Goal: Information Seeking & Learning: Learn about a topic

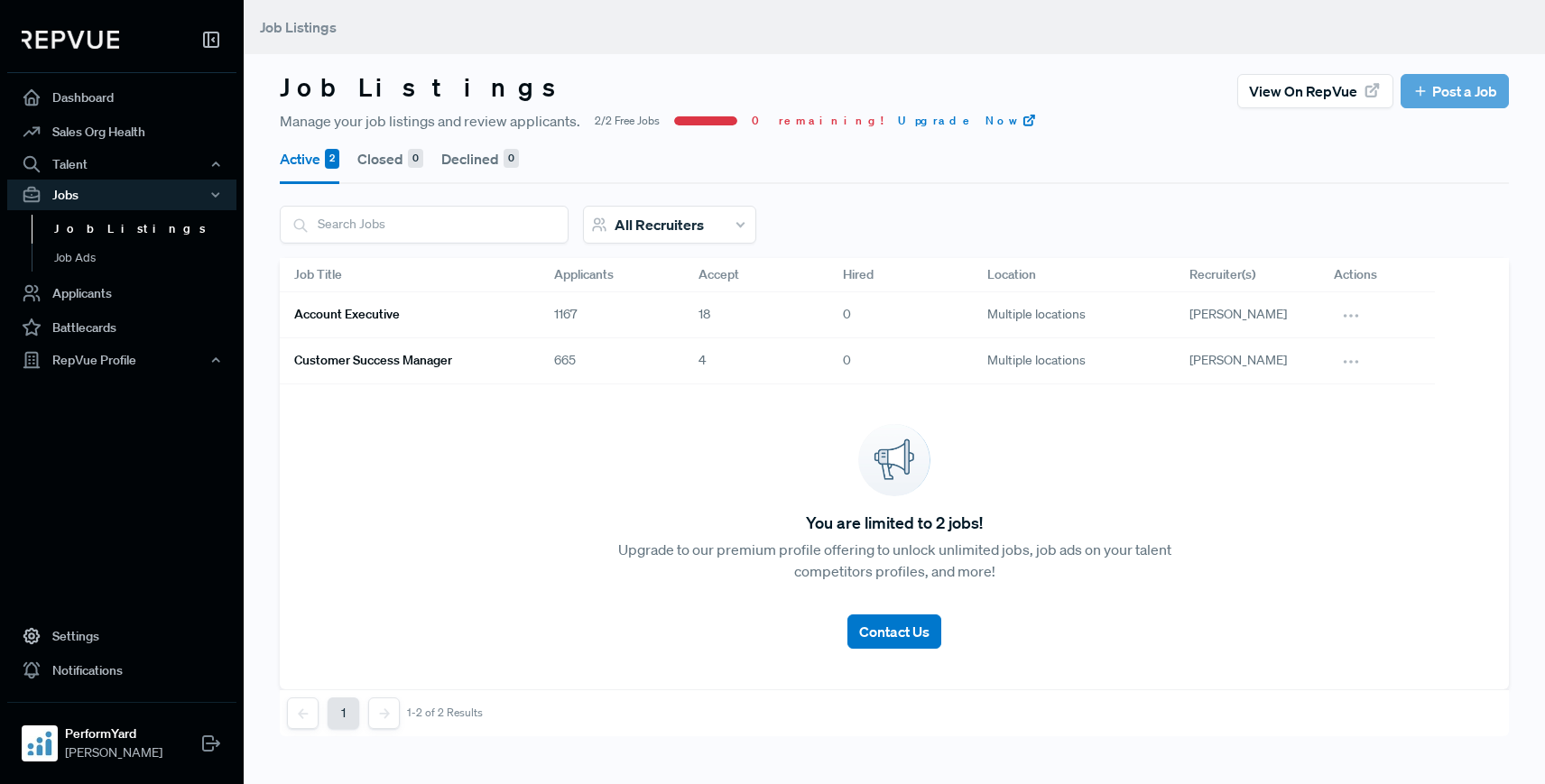
click at [514, 312] on div "Account Executive" at bounding box center [410, 315] width 260 height 46
click at [491, 315] on link "Account Executive" at bounding box center [402, 315] width 217 height 31
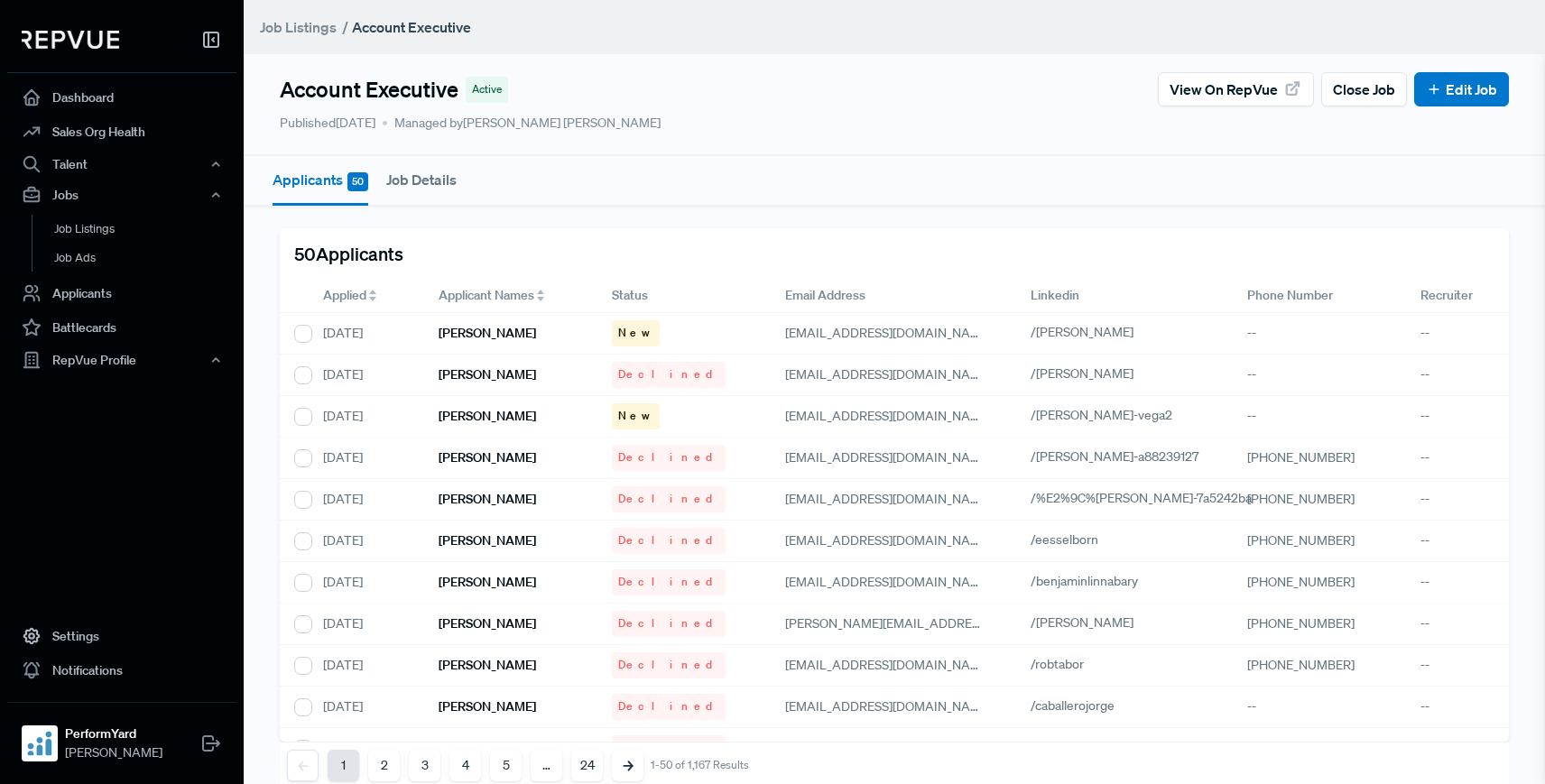
click at [368, 297] on div "Applied" at bounding box center [366, 295] width 87 height 19
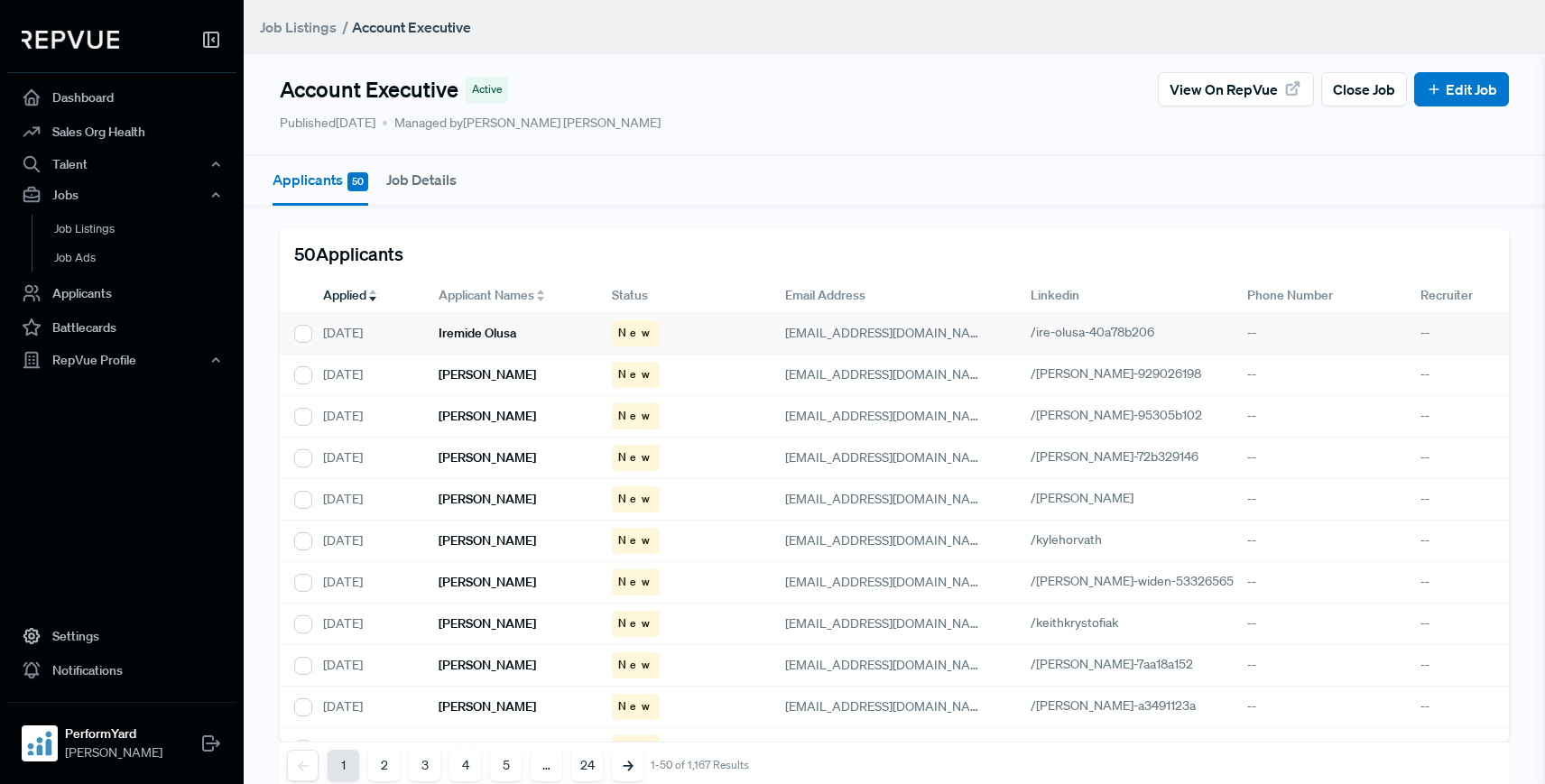
click at [526, 331] on div "Iremide Olusa" at bounding box center [510, 334] width 173 height 42
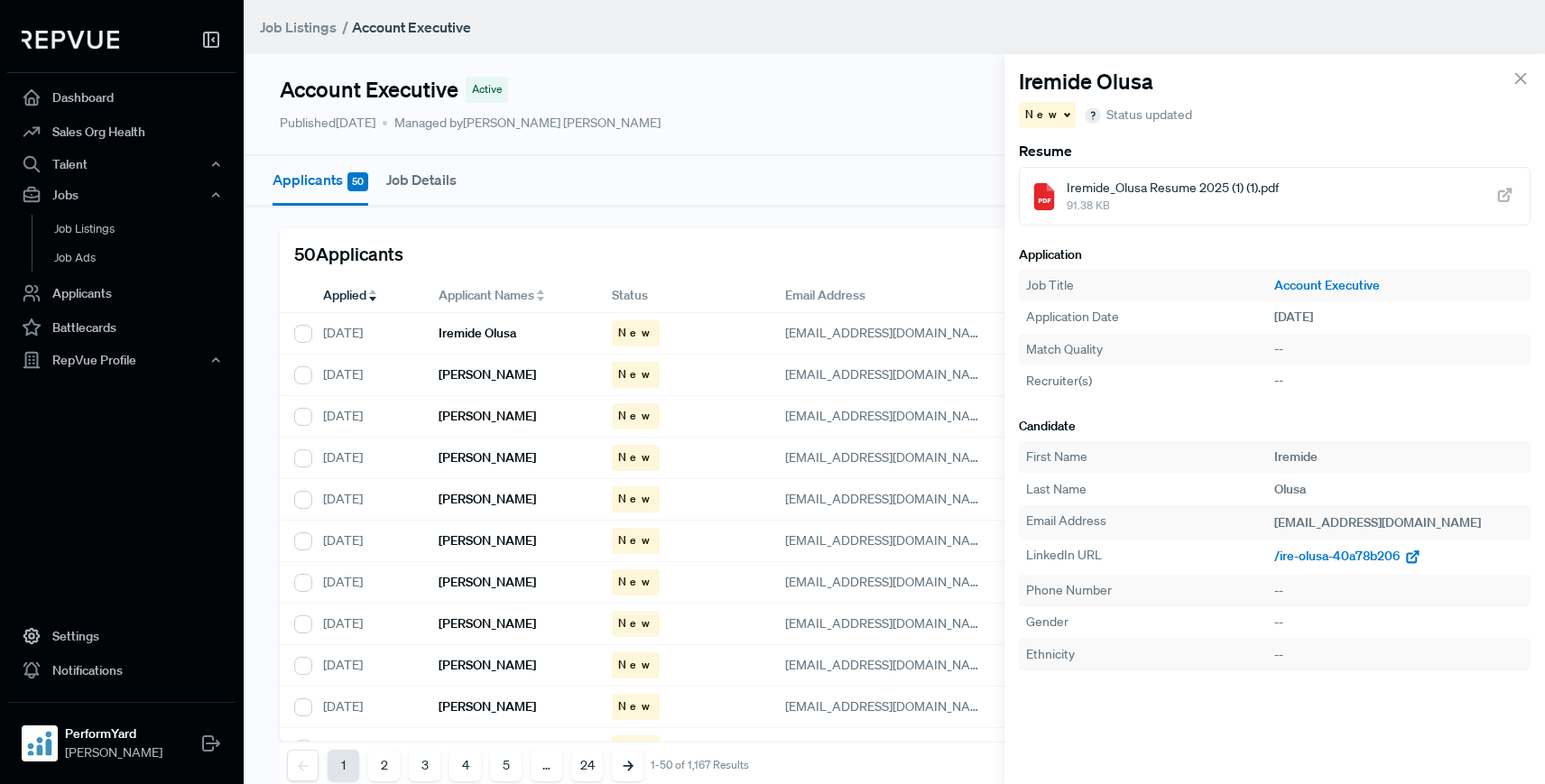
click at [1328, 563] on span "/ire-olusa-40a78b206" at bounding box center [1336, 556] width 125 height 16
click at [472, 372] on h6 "[PERSON_NAME]" at bounding box center [486, 374] width 97 height 15
click at [1316, 558] on span "/[PERSON_NAME]-929026198" at bounding box center [1359, 556] width 171 height 16
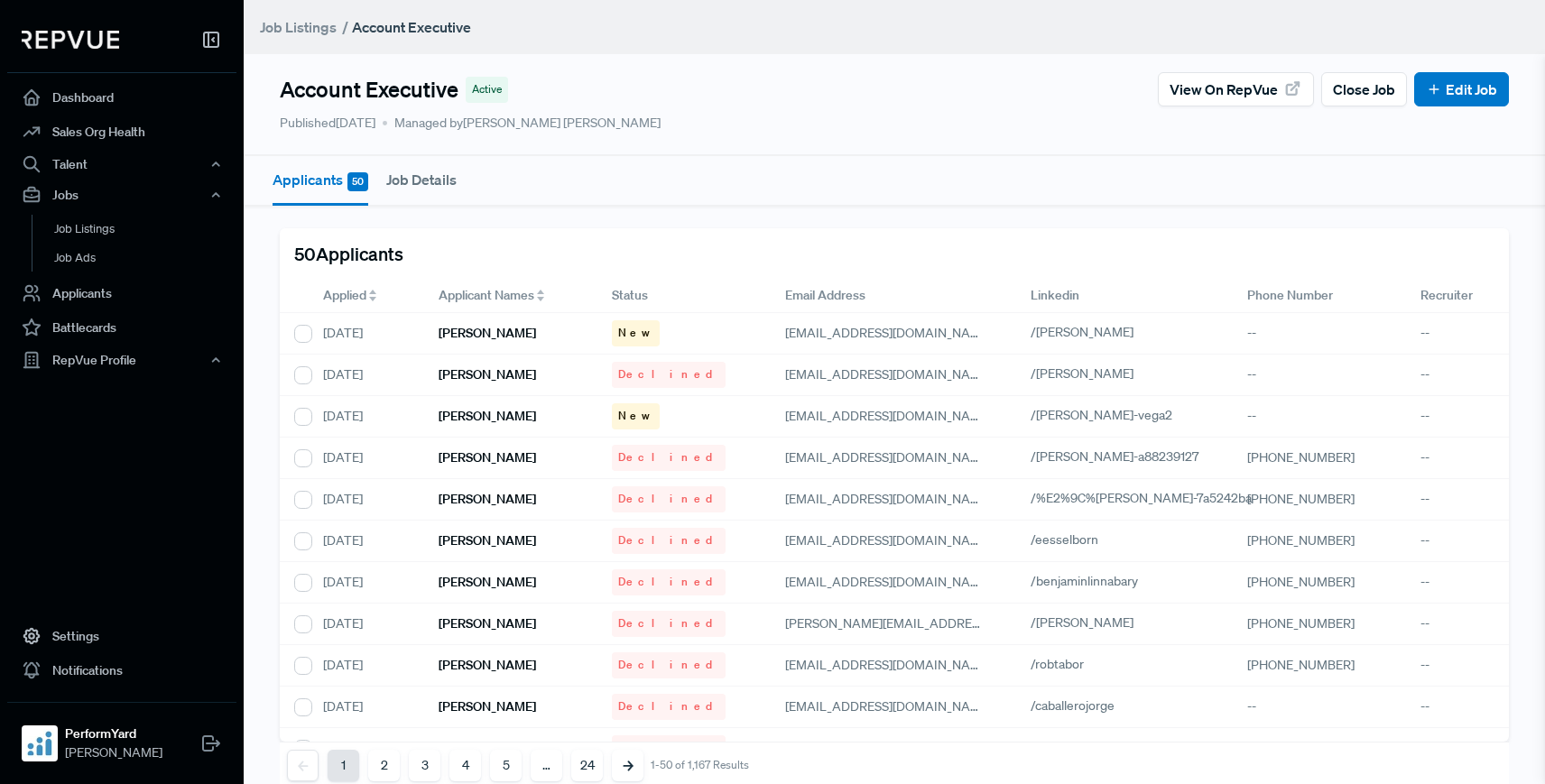
click at [348, 287] on span "Applied" at bounding box center [344, 295] width 43 height 19
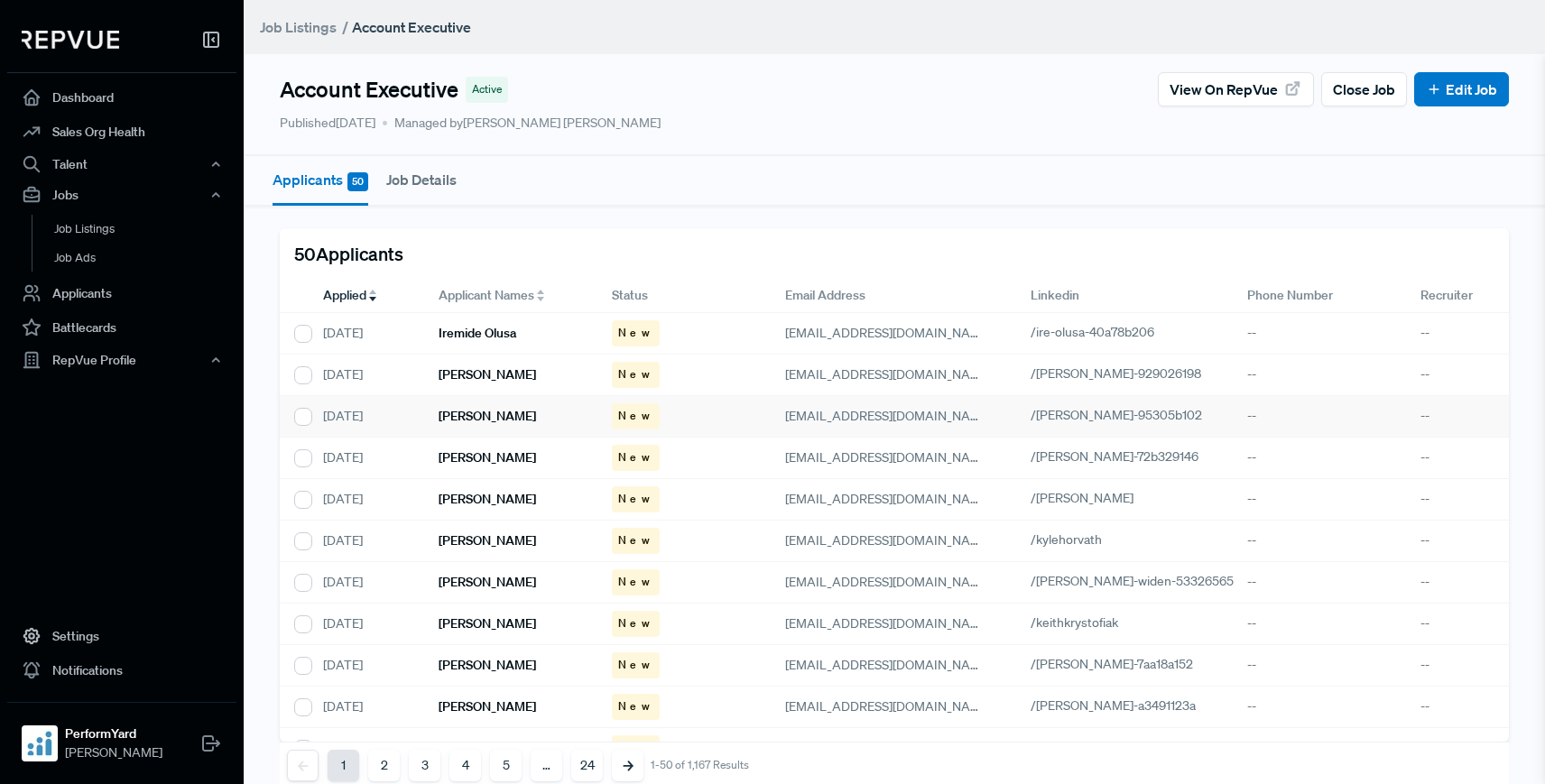
click at [476, 412] on h6 "[PERSON_NAME]" at bounding box center [486, 416] width 97 height 15
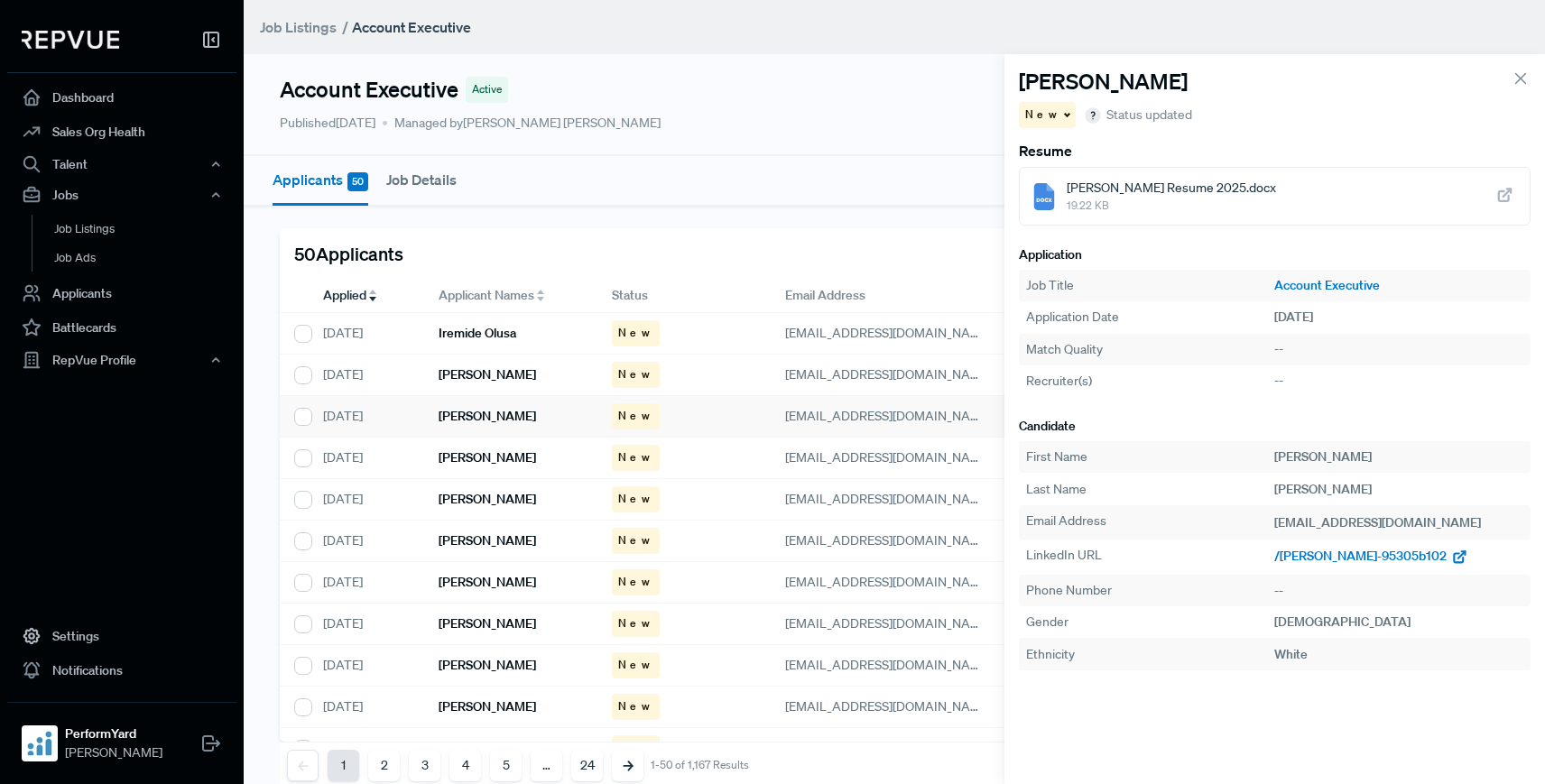
click at [1361, 553] on span "/[PERSON_NAME]-95305b102" at bounding box center [1360, 556] width 172 height 16
